Goal: Task Accomplishment & Management: Manage account settings

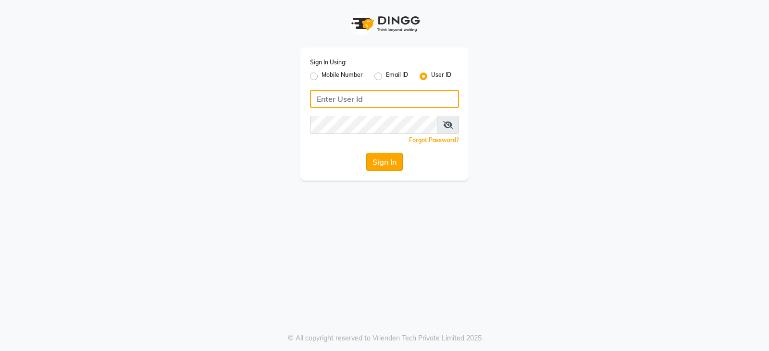
type input "e3899-01"
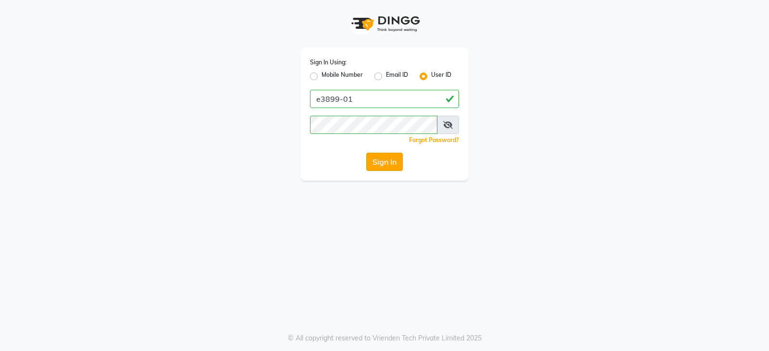
click at [395, 163] on button "Sign In" at bounding box center [384, 162] width 37 height 18
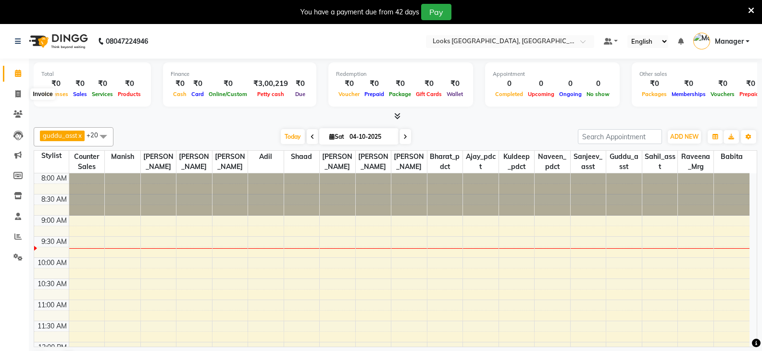
drag, startPoint x: 15, startPoint y: 67, endPoint x: 145, endPoint y: 79, distance: 130.9
click at [15, 67] on link "Calendar" at bounding box center [14, 74] width 23 height 16
click at [19, 89] on span at bounding box center [18, 94] width 17 height 11
select select "service"
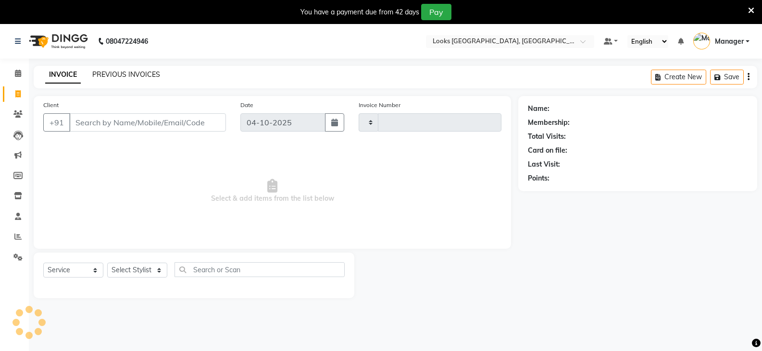
click at [141, 73] on link "PREVIOUS INVOICES" at bounding box center [126, 74] width 68 height 9
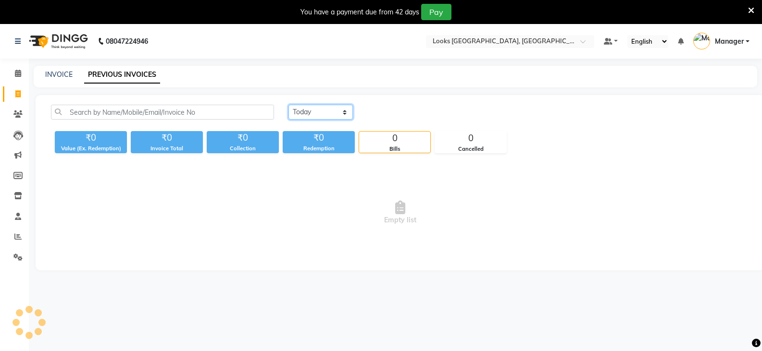
click at [309, 112] on select "[DATE] [DATE] Custom Range" at bounding box center [320, 112] width 64 height 15
select select "[DATE]"
click at [288, 105] on select "[DATE] [DATE] Custom Range" at bounding box center [320, 112] width 64 height 15
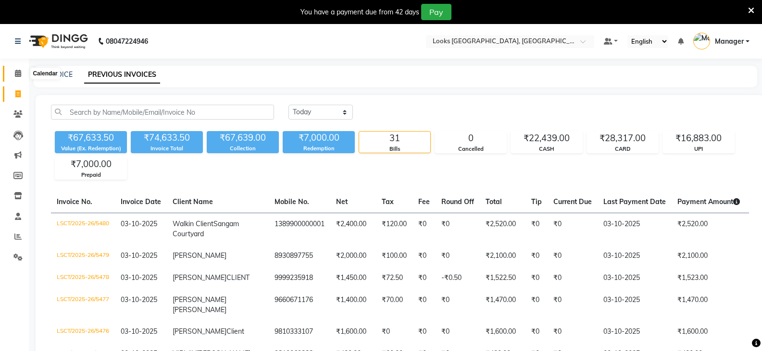
click at [14, 75] on span at bounding box center [18, 73] width 17 height 11
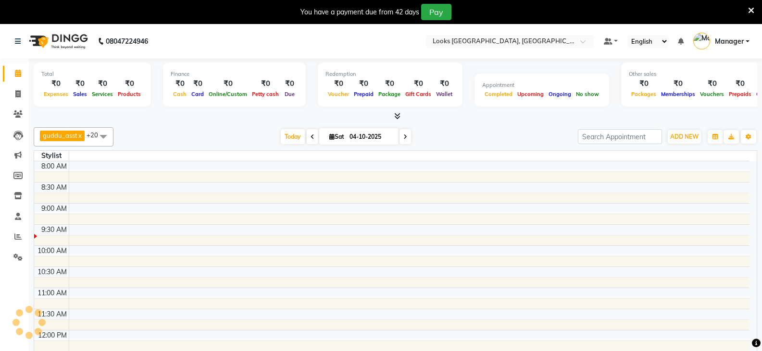
click at [751, 11] on icon at bounding box center [751, 10] width 6 height 9
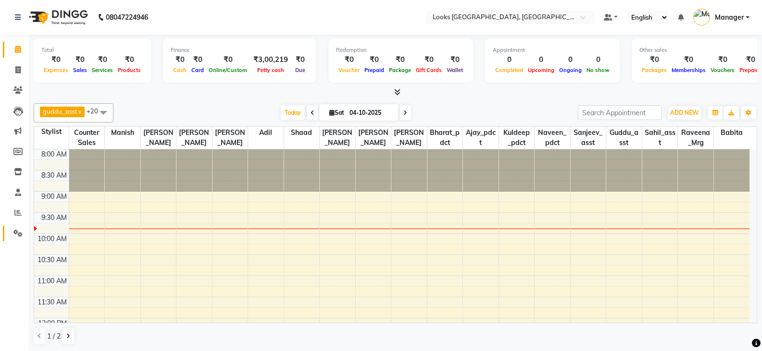
click at [10, 230] on span at bounding box center [18, 233] width 17 height 11
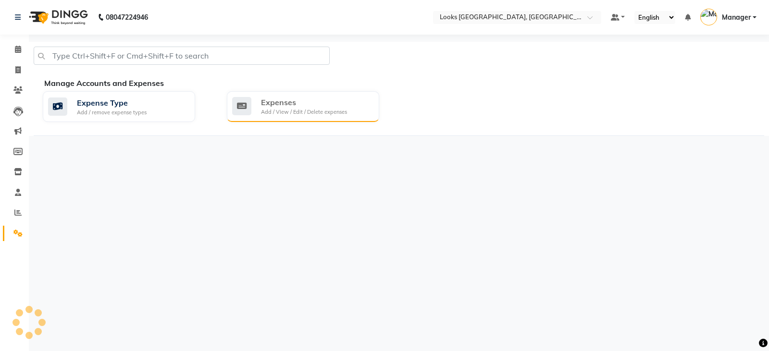
click at [285, 110] on div "Add / View / Edit / Delete expenses" at bounding box center [304, 112] width 86 height 8
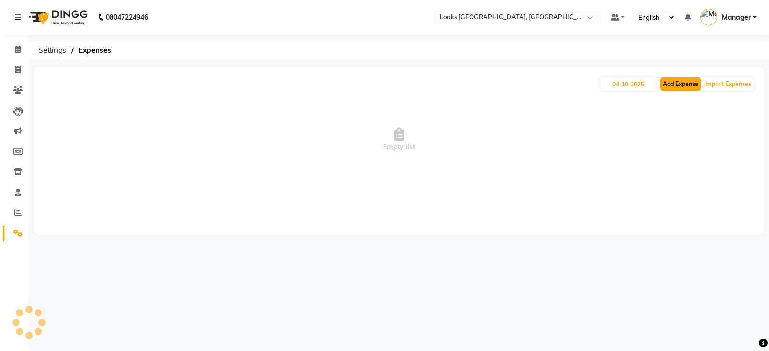
click at [675, 86] on button "Add Expense" at bounding box center [681, 83] width 40 height 13
select select "1"
select select "8113"
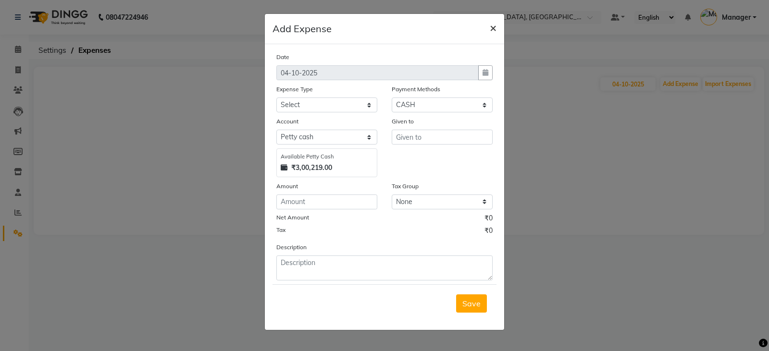
click at [489, 18] on button "×" at bounding box center [493, 27] width 22 height 27
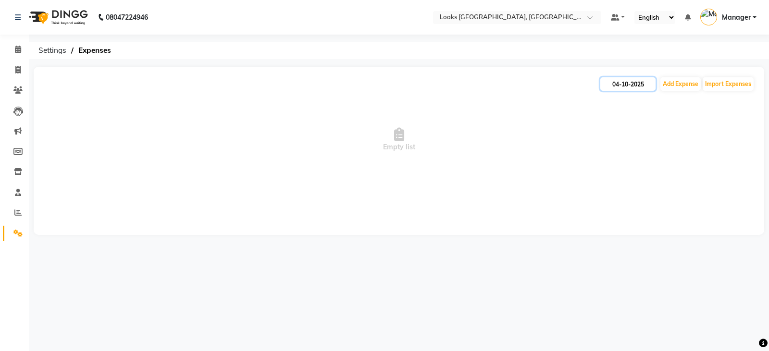
click at [637, 82] on input "04-10-2025" at bounding box center [627, 83] width 55 height 13
select select "10"
select select "2025"
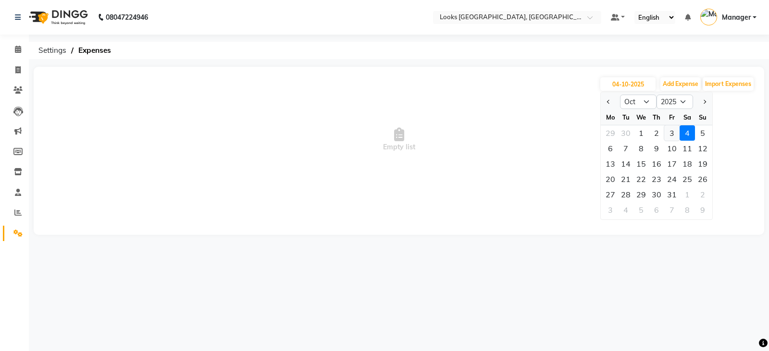
click at [672, 131] on div "3" at bounding box center [671, 132] width 15 height 15
type input "03-10-2025"
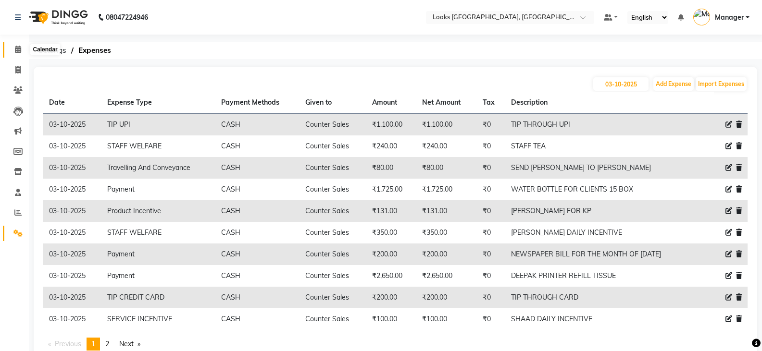
click at [13, 52] on span at bounding box center [18, 49] width 17 height 11
